Goal: Task Accomplishment & Management: Manage account settings

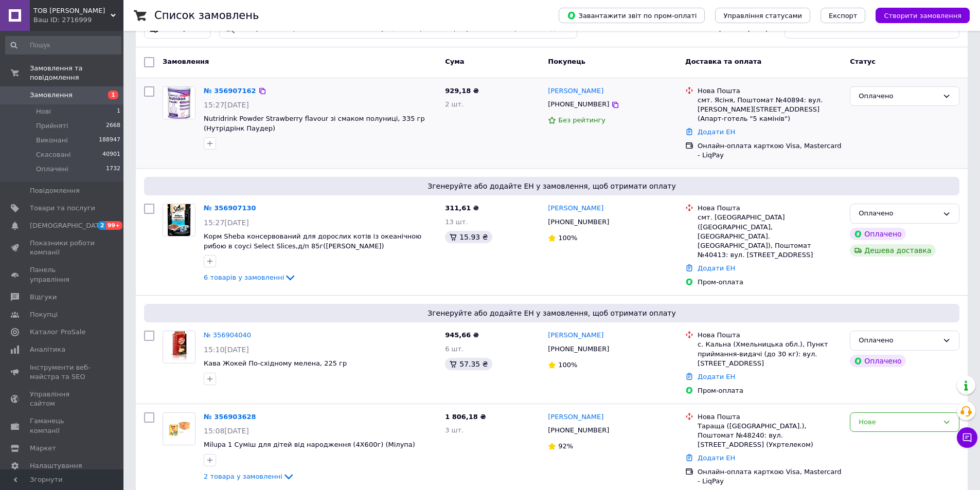
scroll to position [51, 0]
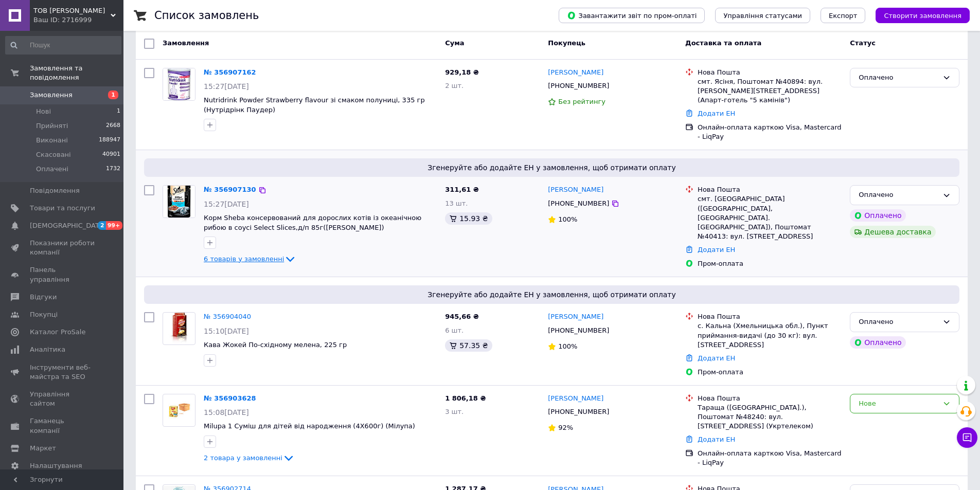
click at [286, 257] on icon at bounding box center [290, 259] width 8 height 5
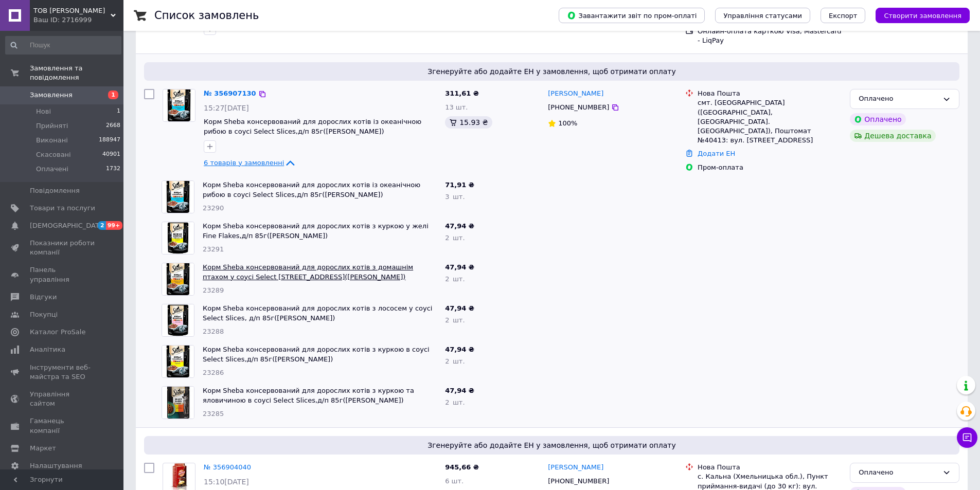
scroll to position [154, 0]
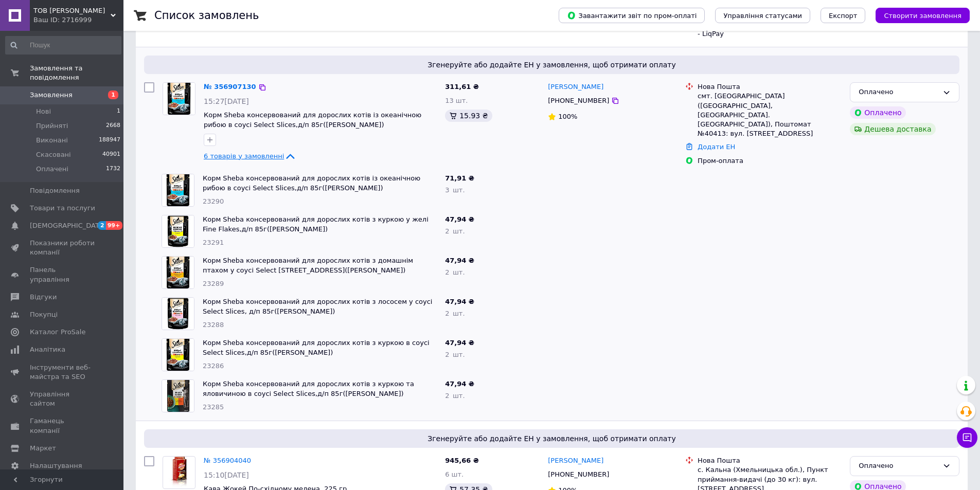
click at [284, 150] on icon at bounding box center [290, 156] width 12 height 12
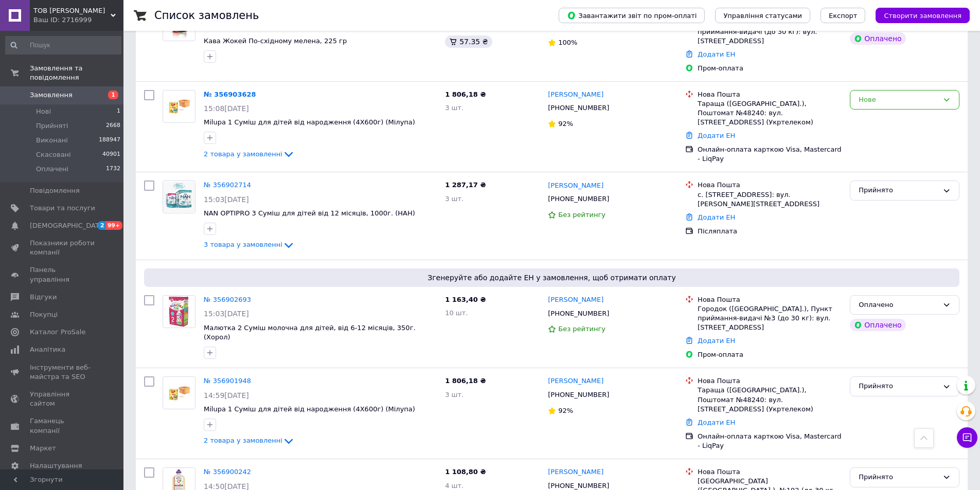
scroll to position [360, 0]
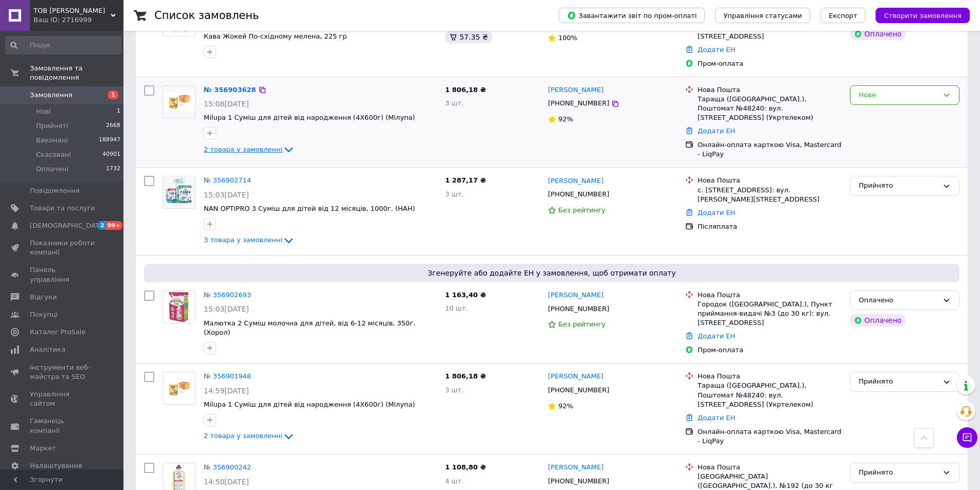
click at [283, 144] on icon at bounding box center [289, 150] width 12 height 12
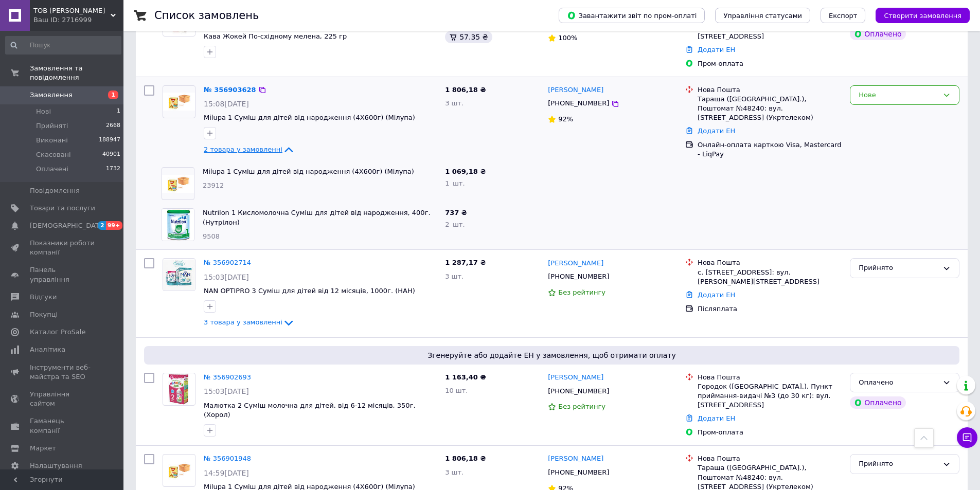
click at [283, 144] on icon at bounding box center [289, 150] width 12 height 12
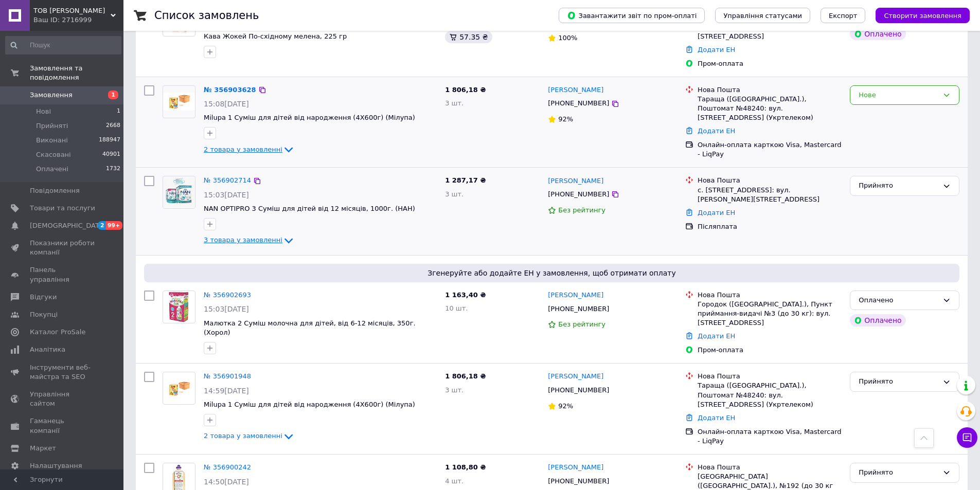
click at [285, 238] on icon at bounding box center [289, 240] width 8 height 5
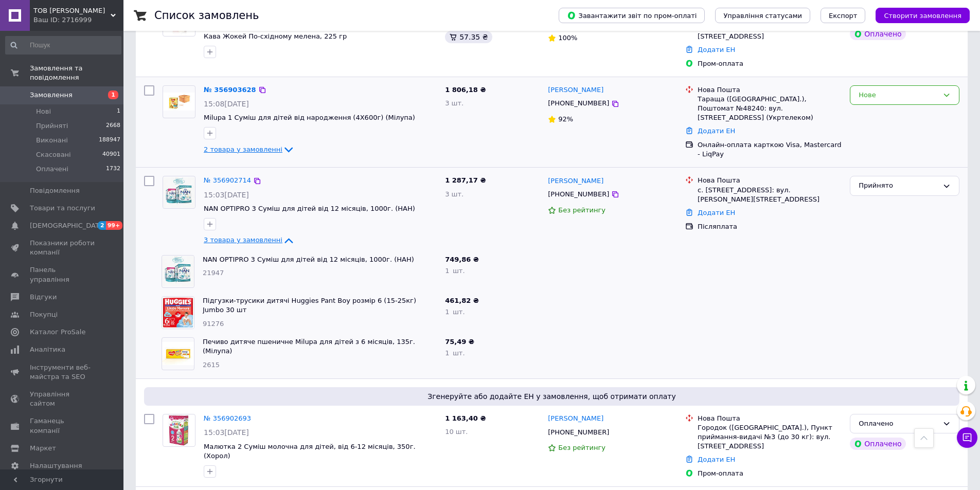
click at [283, 235] on icon at bounding box center [289, 241] width 12 height 12
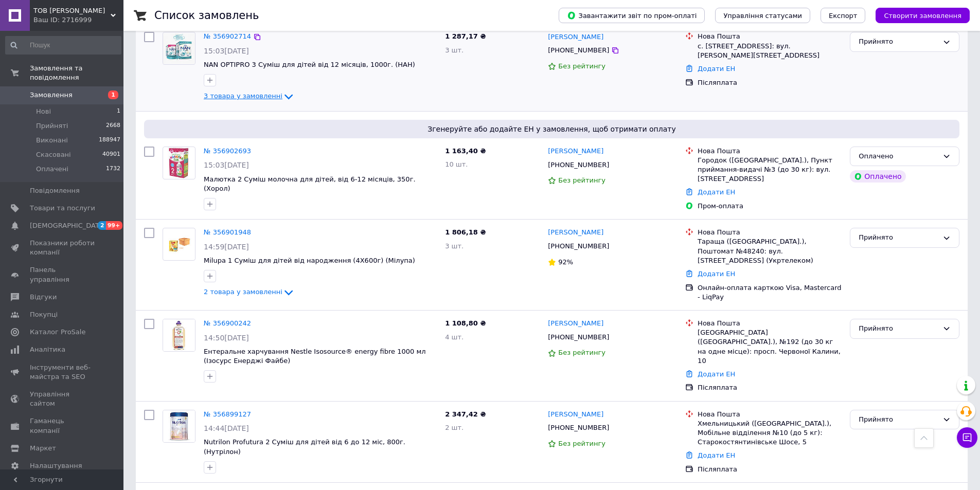
scroll to position [515, 0]
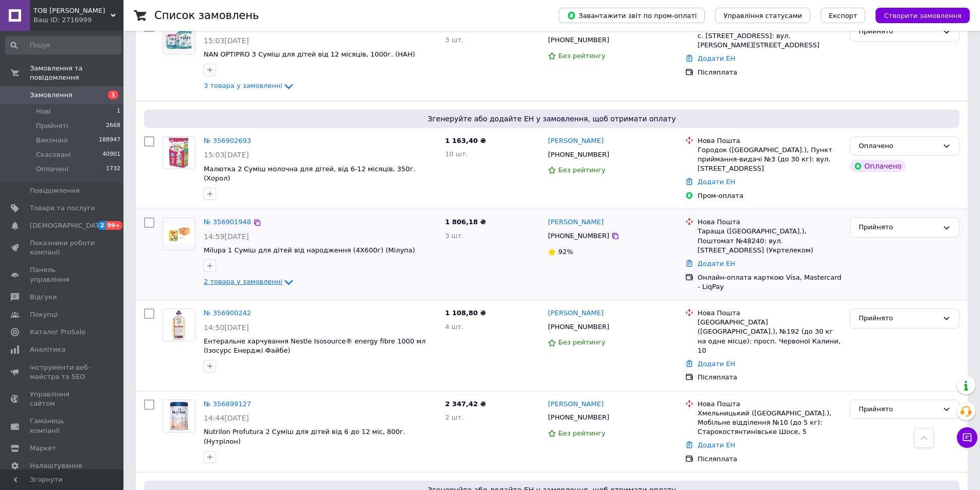
click at [283, 276] on icon at bounding box center [289, 282] width 12 height 12
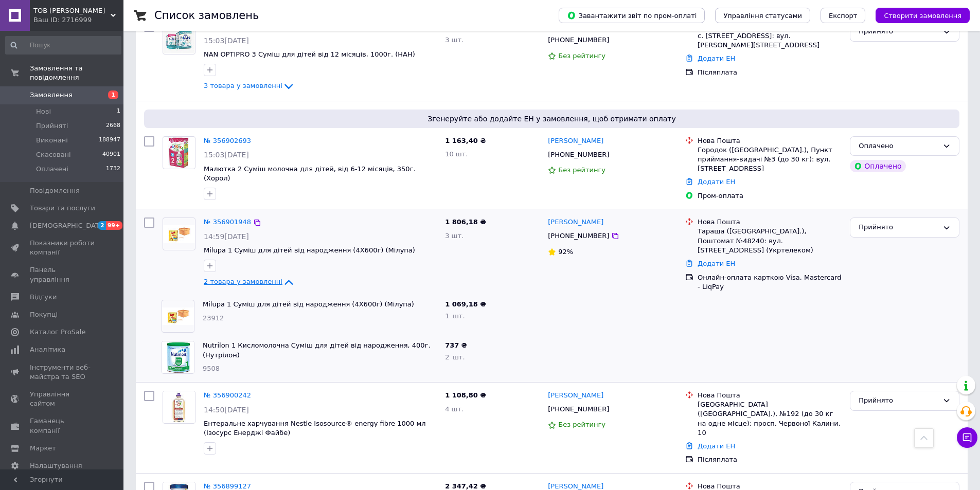
click at [285, 280] on icon at bounding box center [289, 282] width 8 height 5
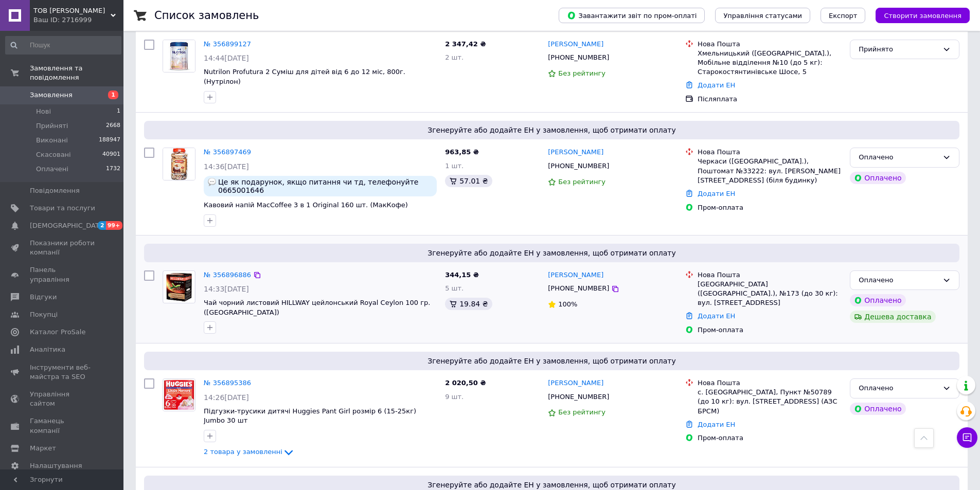
scroll to position [978, 0]
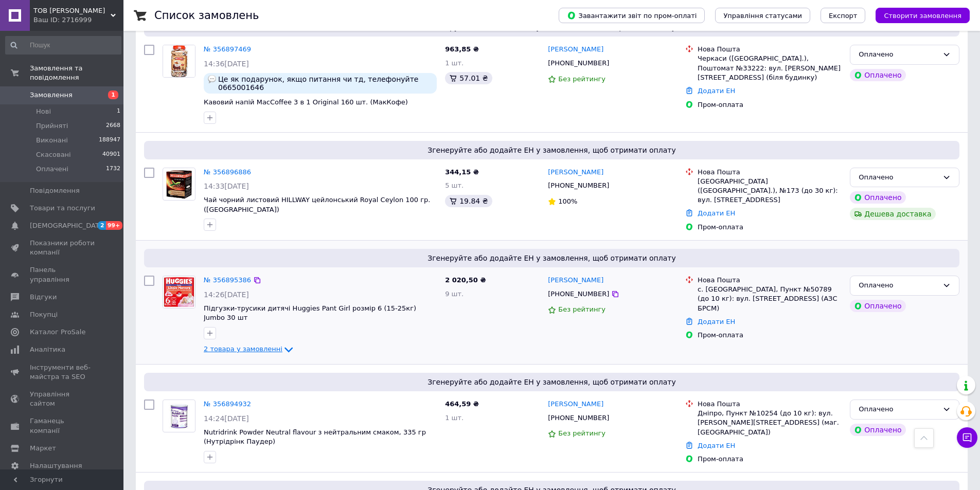
click at [283, 344] on icon at bounding box center [289, 350] width 12 height 12
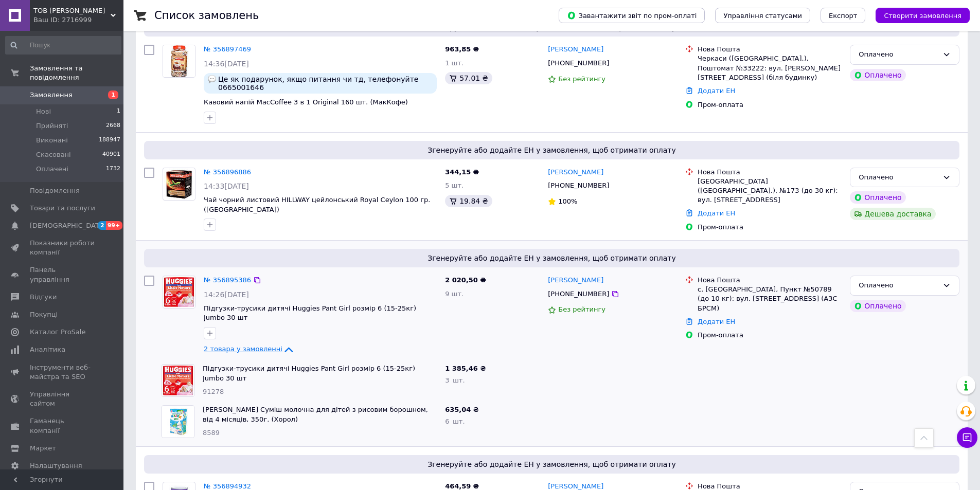
click at [285, 347] on icon at bounding box center [289, 349] width 8 height 5
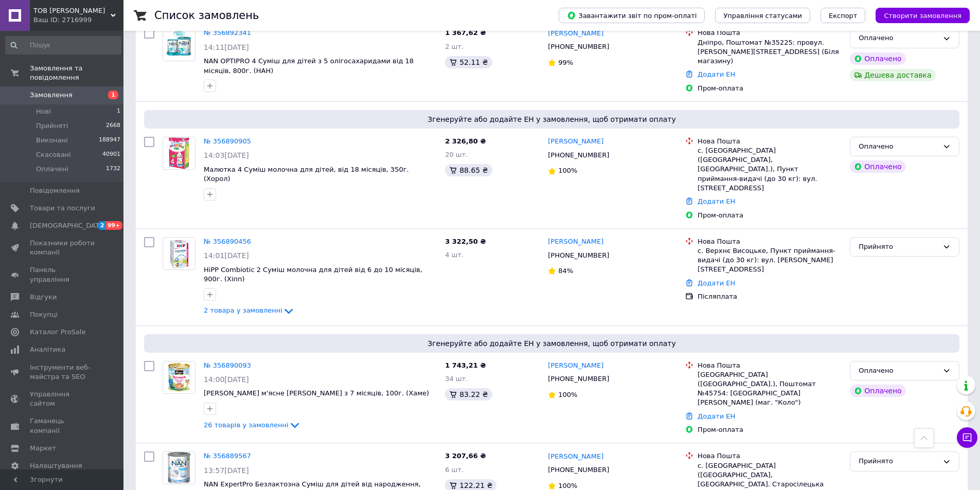
scroll to position [1596, 0]
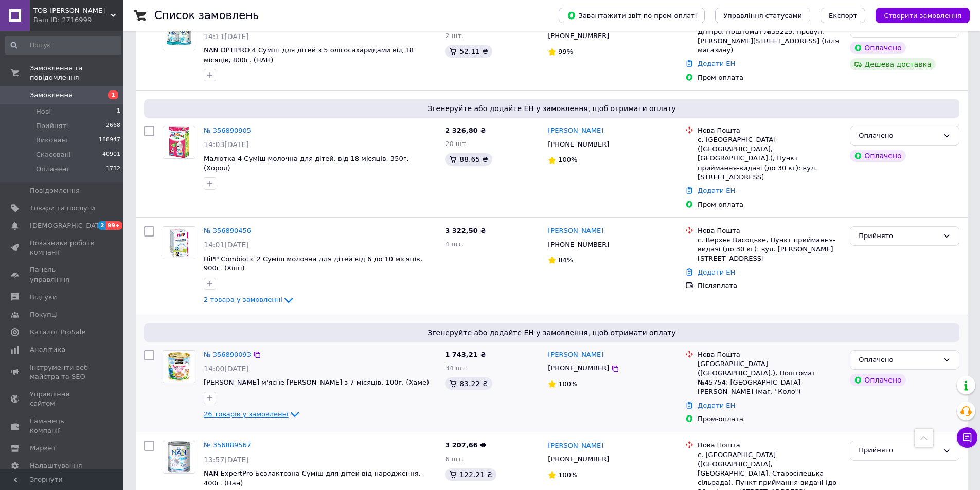
click at [289, 409] on icon at bounding box center [295, 415] width 12 height 12
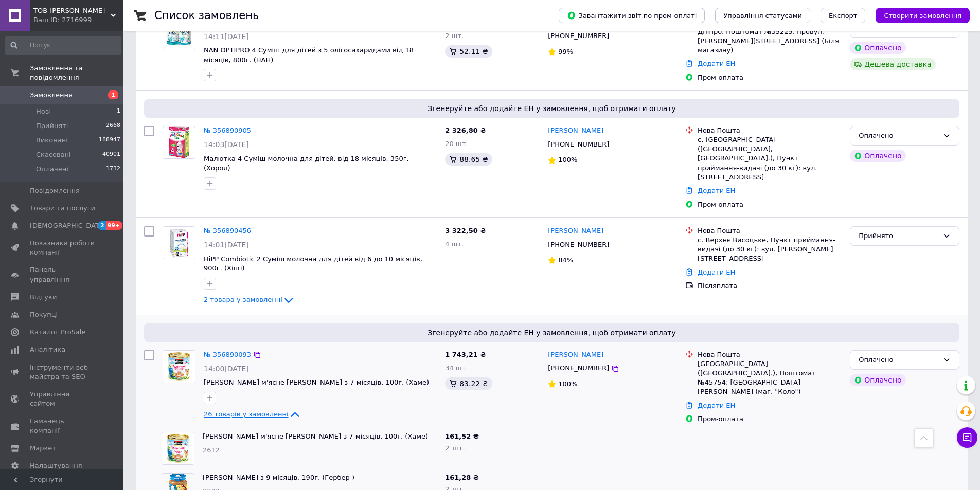
click at [291, 412] on icon at bounding box center [295, 414] width 8 height 5
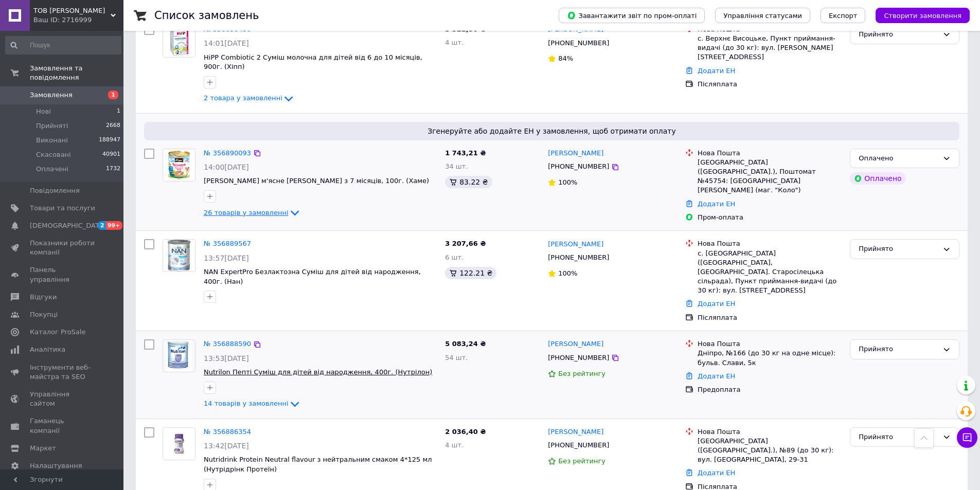
scroll to position [1853, 0]
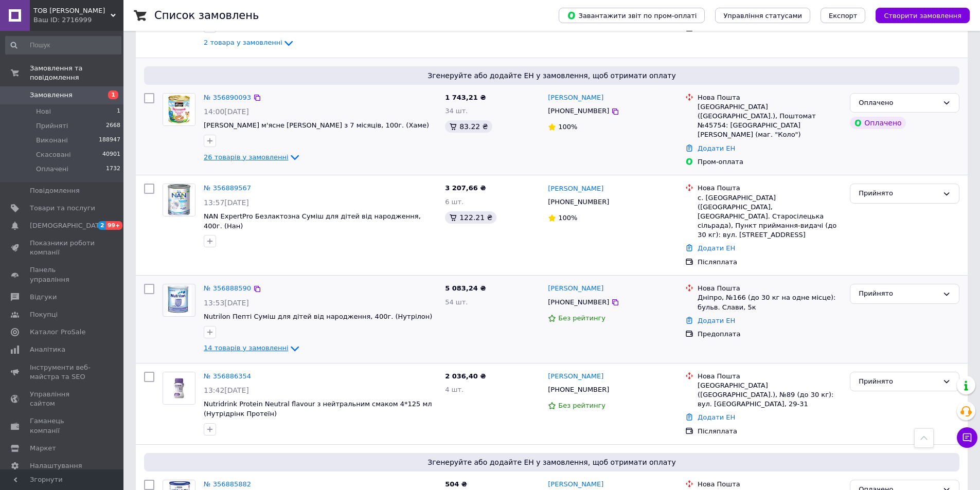
click at [289, 343] on icon at bounding box center [295, 349] width 12 height 12
